Goal: Task Accomplishment & Management: Manage account settings

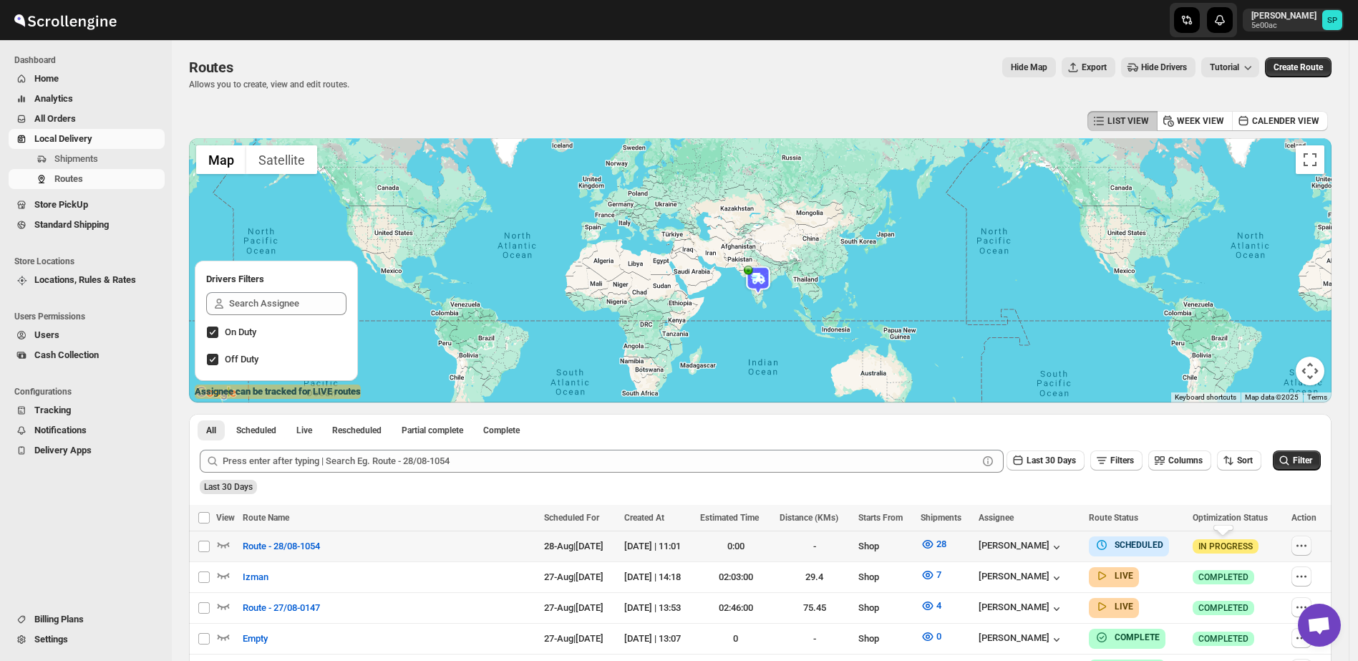
click at [1301, 545] on icon "button" at bounding box center [1301, 545] width 14 height 14
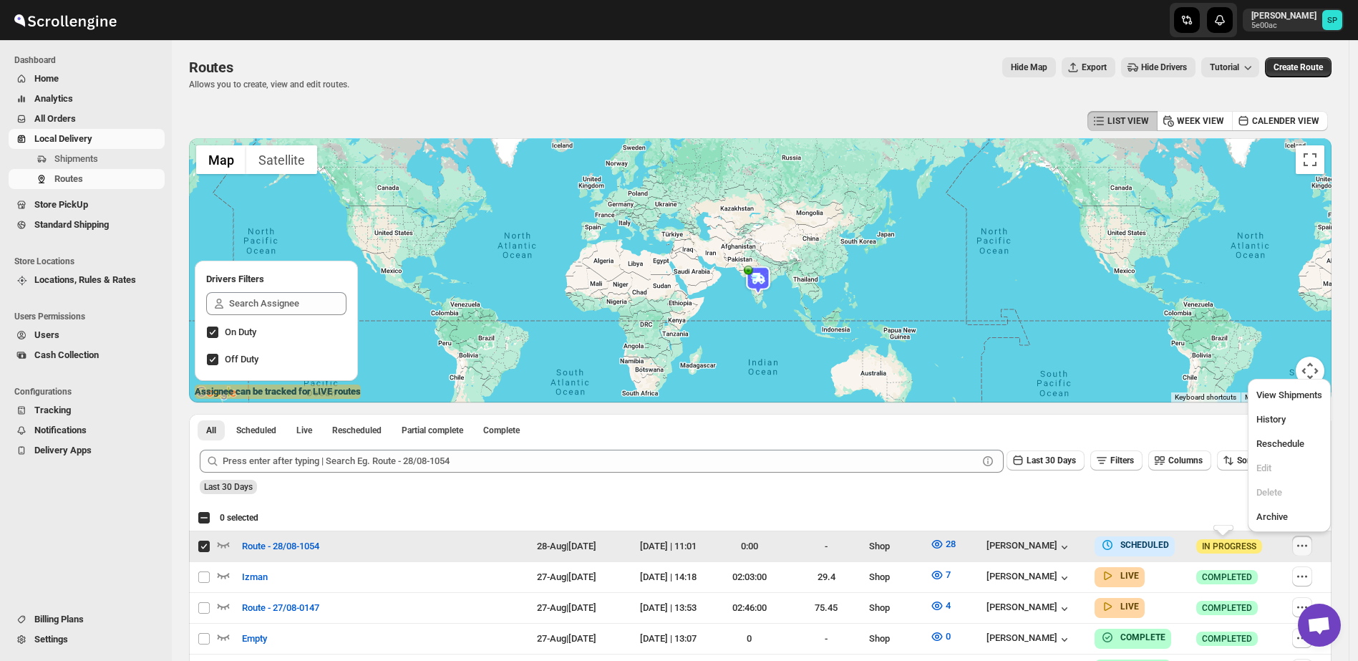
checkbox input "true"
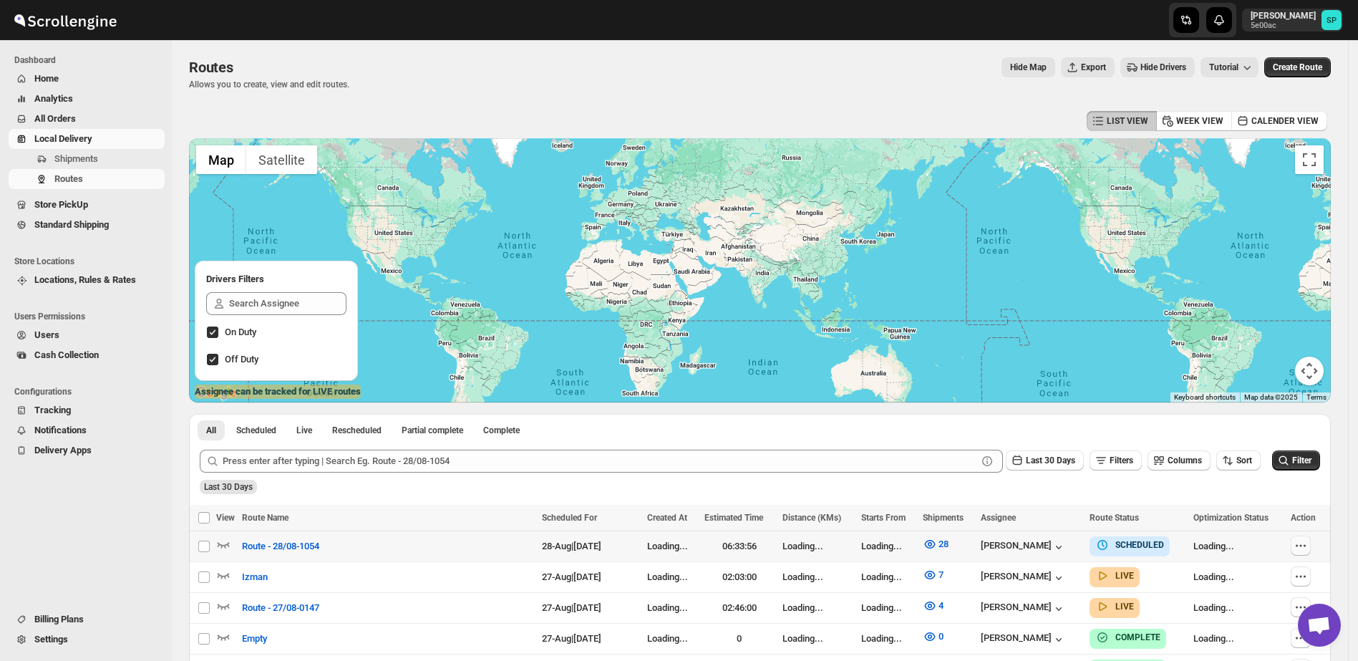
click at [1308, 545] on icon "button" at bounding box center [1301, 545] width 14 height 14
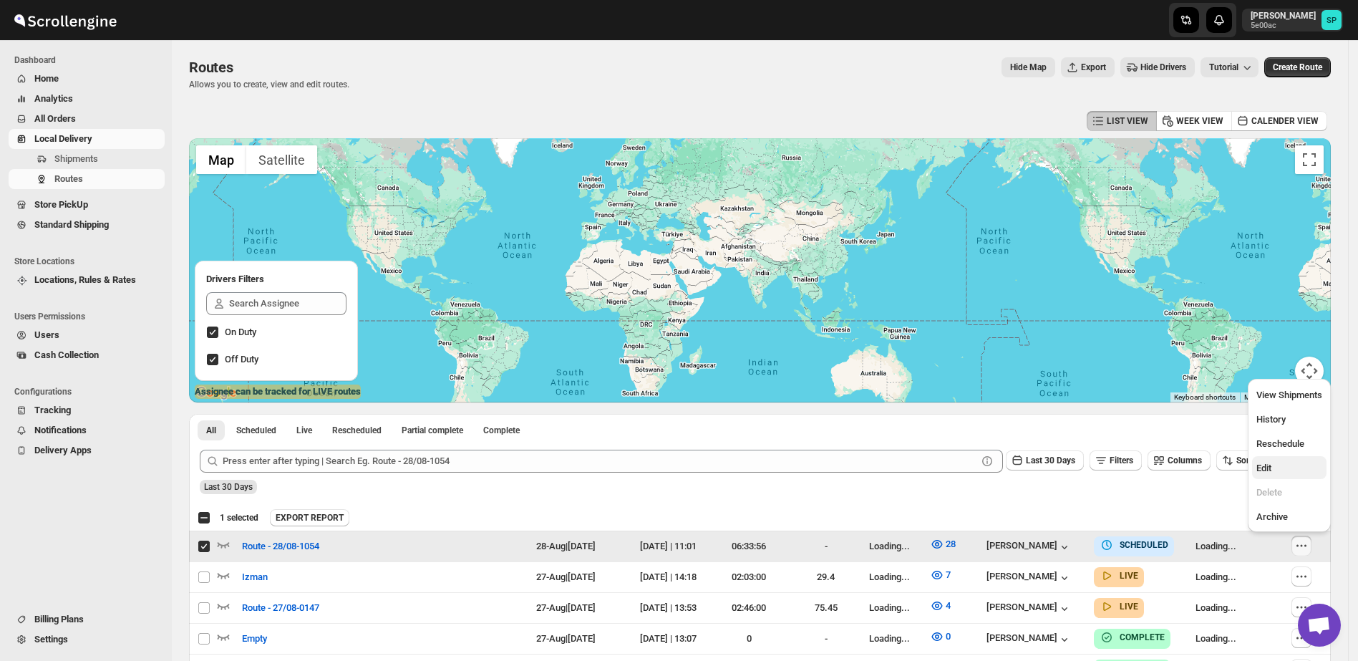
click at [1286, 465] on span "Edit" at bounding box center [1289, 468] width 66 height 14
checkbox input "false"
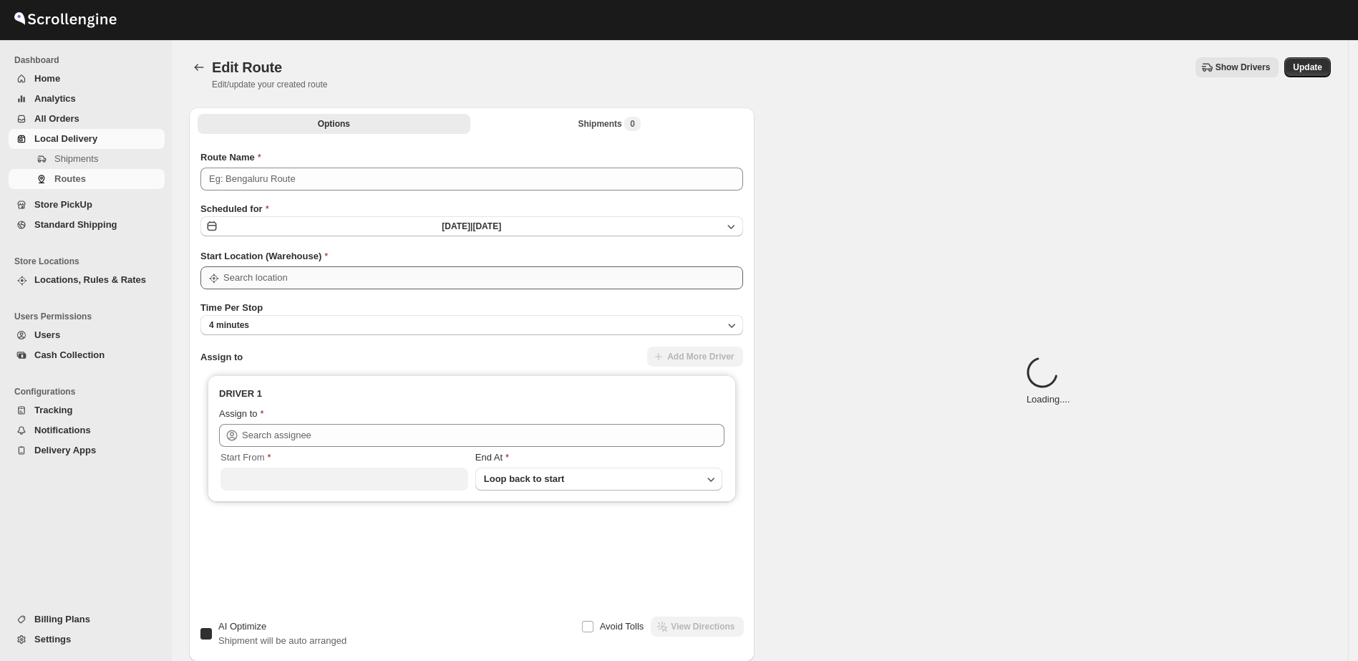
type input "Route - 28/08-1054"
checkbox input "true"
type input "Shop"
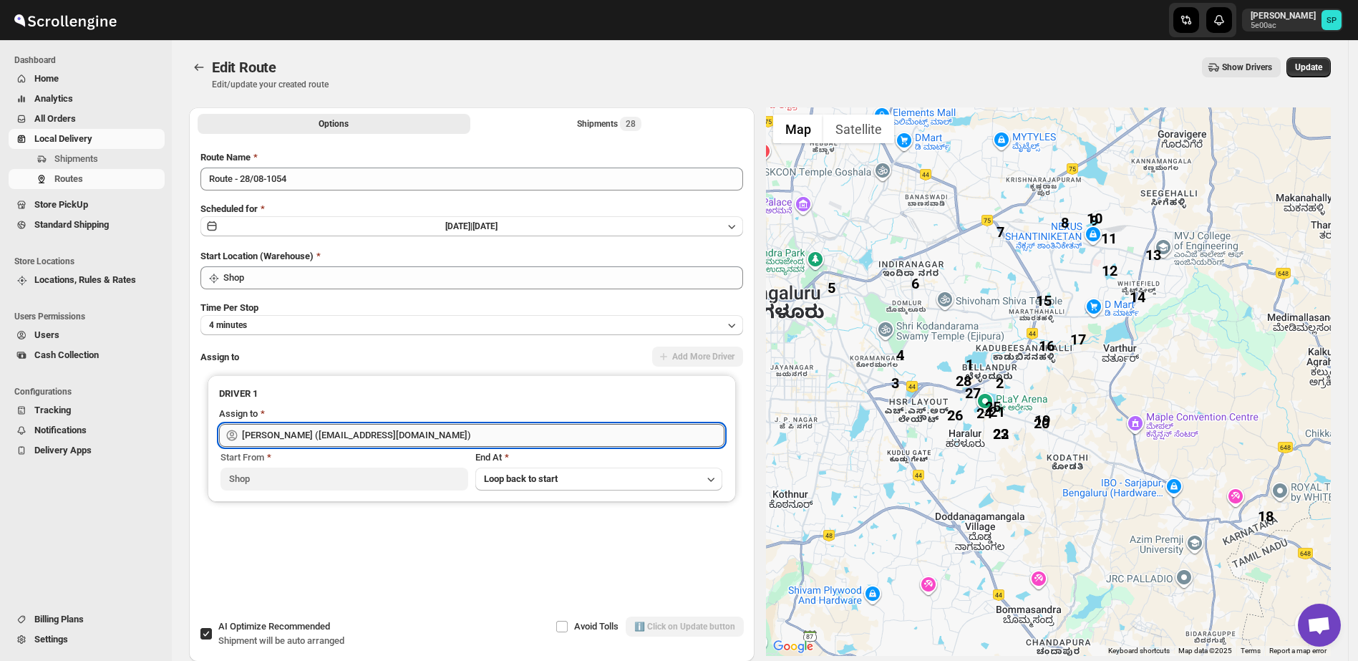
click at [326, 437] on input "[PERSON_NAME] ([EMAIL_ADDRESS][DOMAIN_NAME])" at bounding box center [483, 435] width 482 height 23
click at [340, 493] on div "[PERSON_NAME] ([EMAIL_ADDRESS][DOMAIN_NAME])" at bounding box center [473, 492] width 481 height 14
type input "[PERSON_NAME] ([EMAIL_ADDRESS][DOMAIN_NAME])"
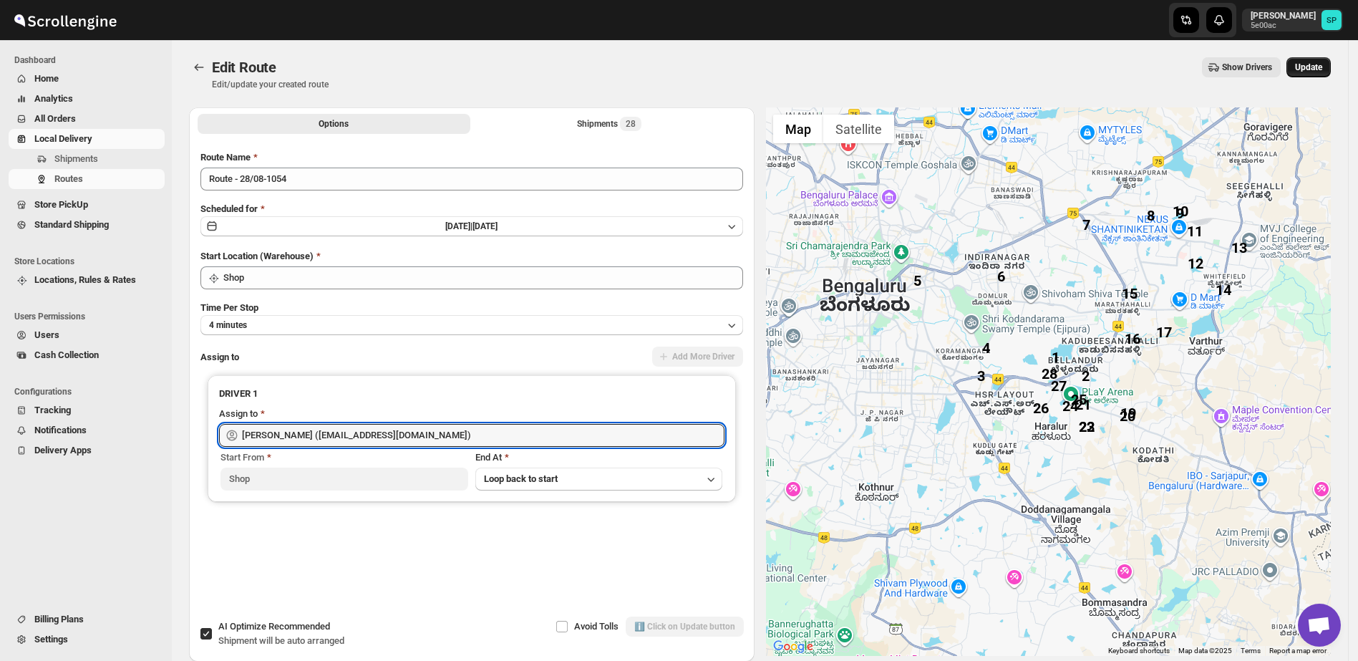
click at [1331, 63] on button "Update" at bounding box center [1308, 67] width 44 height 20
